Goal: Task Accomplishment & Management: Use online tool/utility

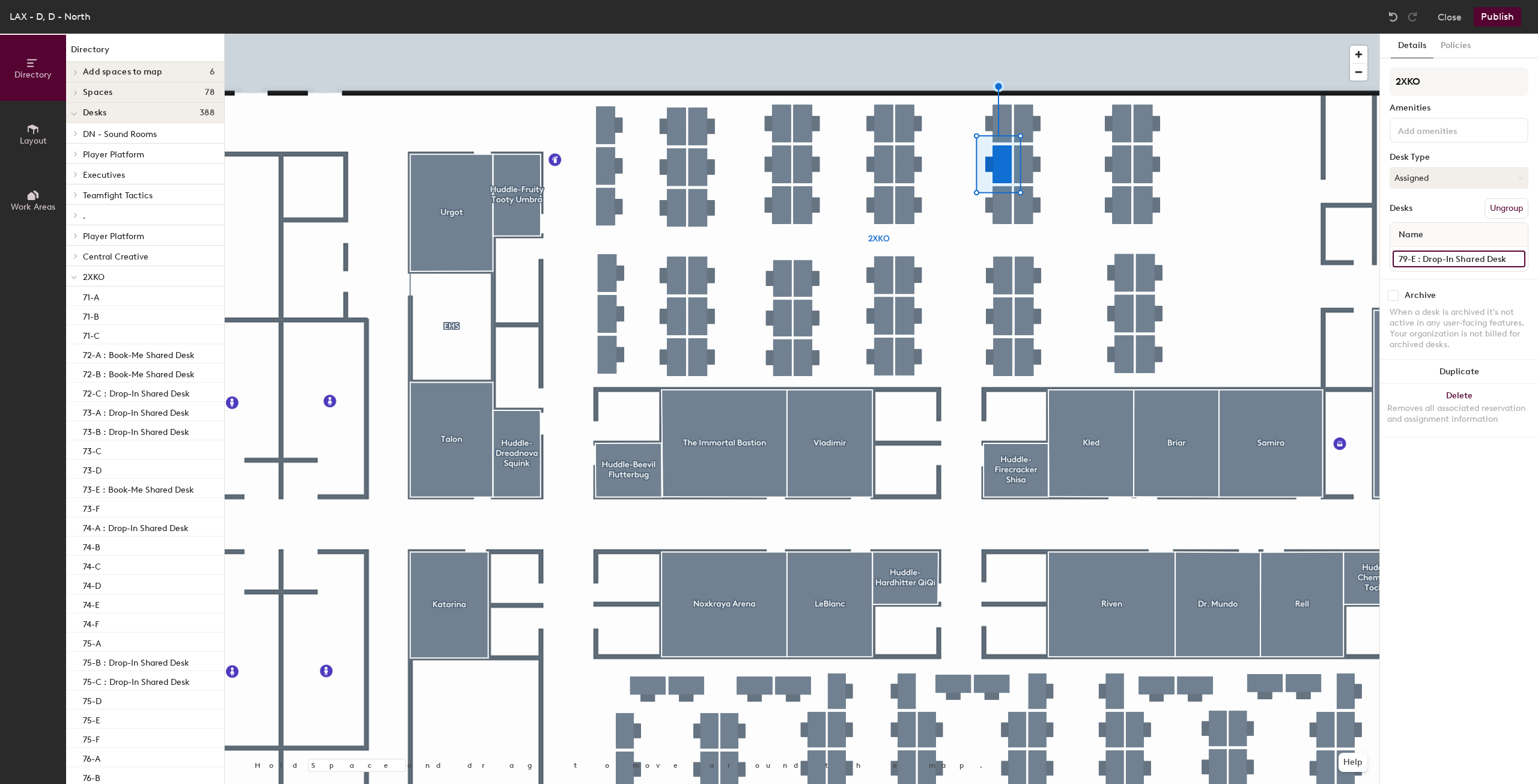
click at [1507, 263] on input "79-E : Drop-In Shared Desk" at bounding box center [1459, 258] width 133 height 17
type input "79-E"
click at [1505, 11] on button "Publish" at bounding box center [1497, 17] width 48 height 19
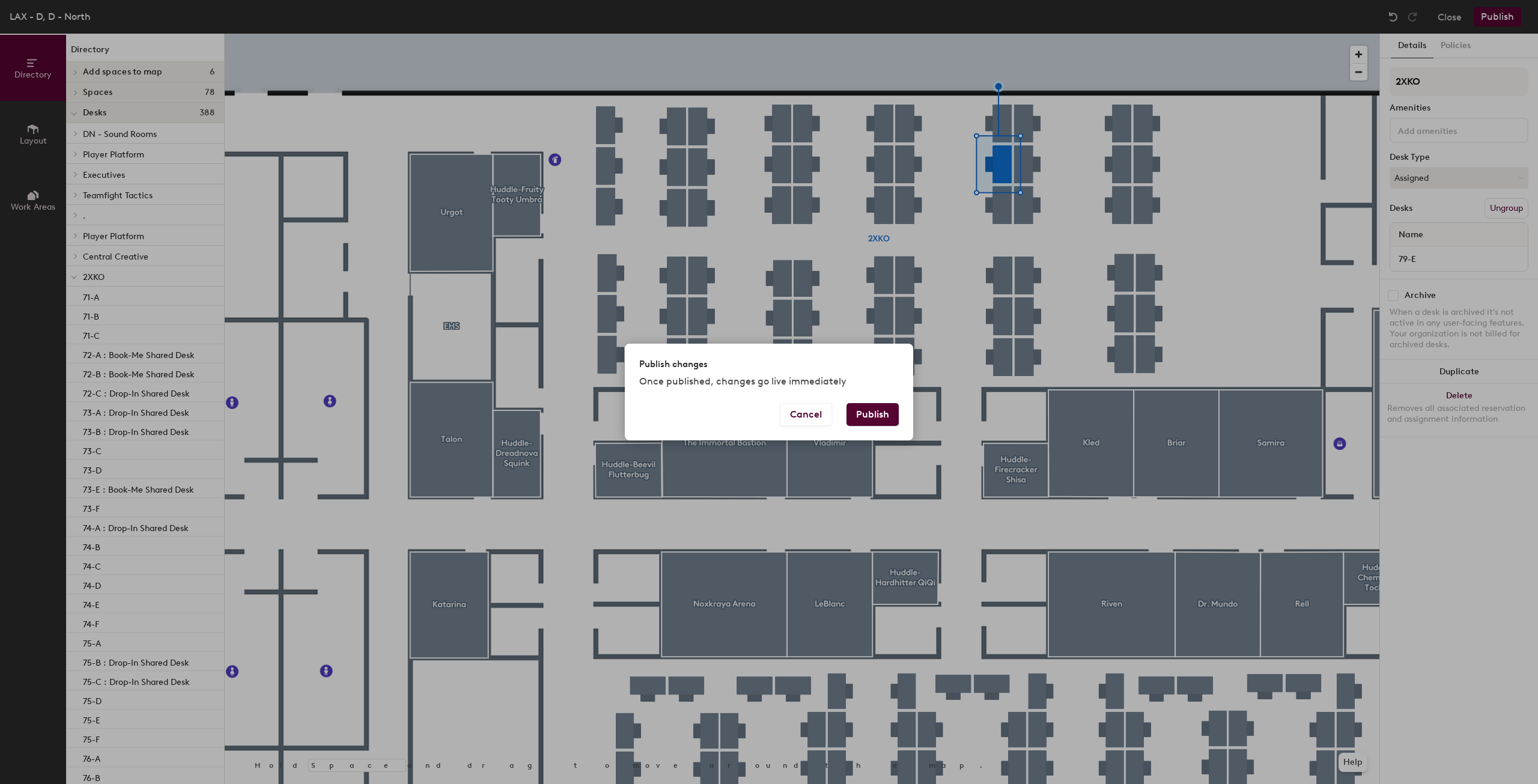
click at [873, 416] on button "Publish" at bounding box center [873, 414] width 53 height 23
